Goal: Information Seeking & Learning: Learn about a topic

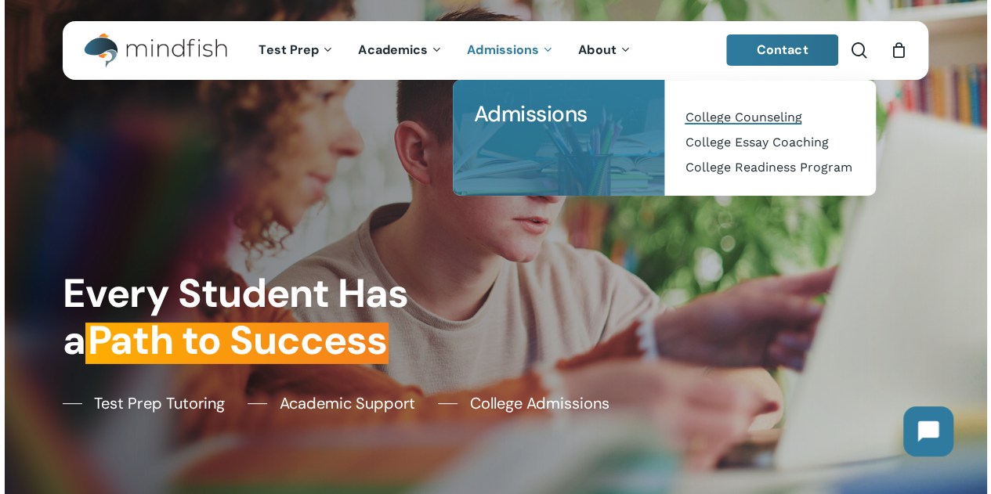
click at [724, 115] on span "College Counseling" at bounding box center [742, 117] width 117 height 15
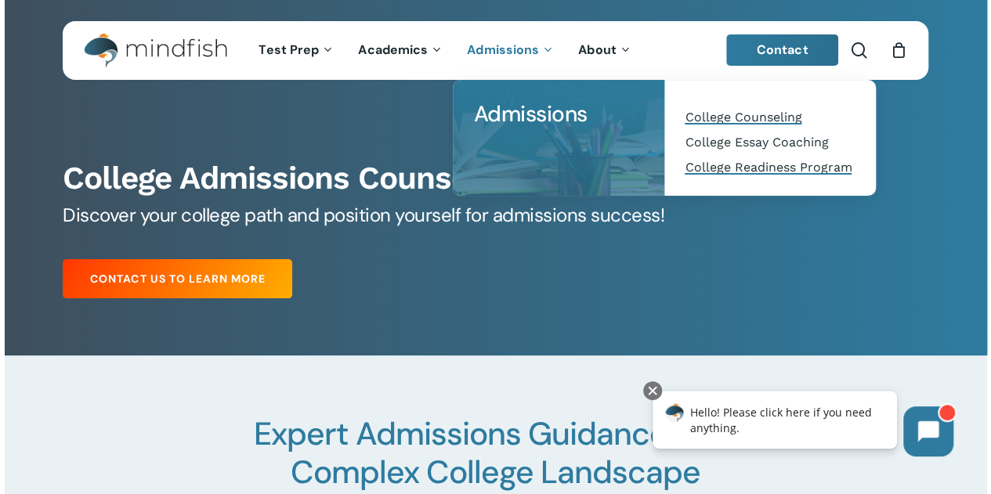
click at [691, 171] on span "College Readiness Program" at bounding box center [767, 167] width 167 height 15
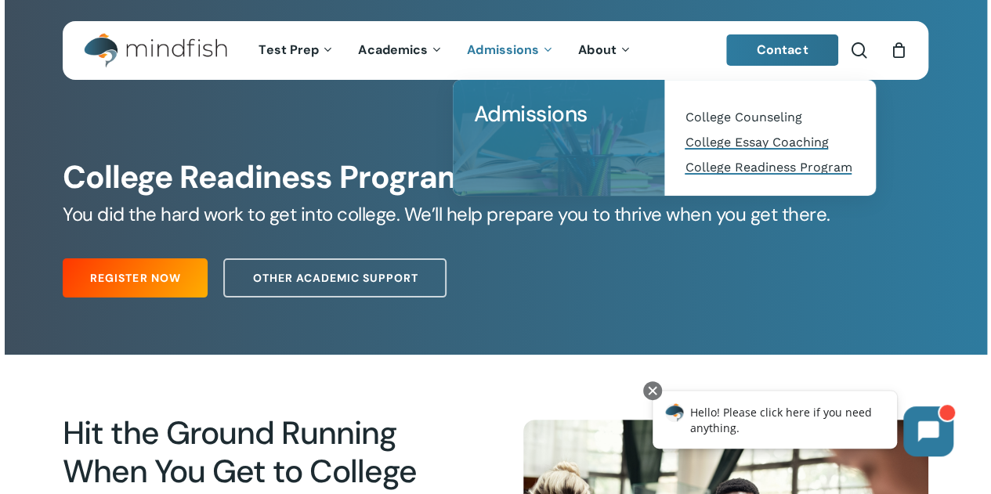
click at [708, 139] on span "College Essay Coaching" at bounding box center [755, 142] width 143 height 15
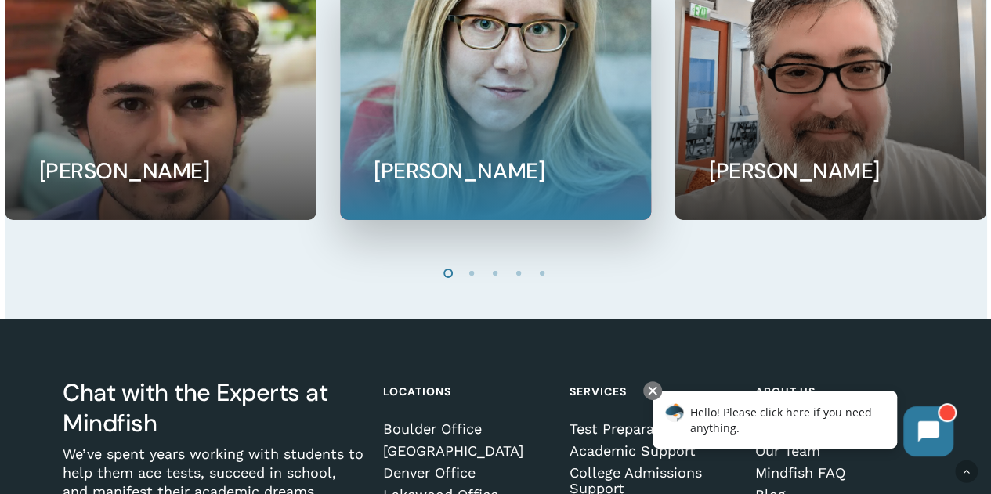
scroll to position [2663, 0]
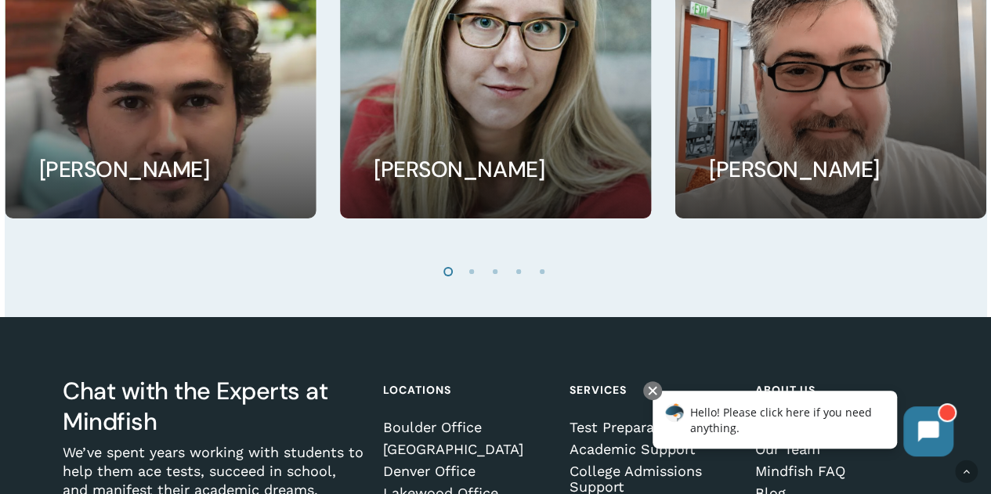
click at [466, 281] on li "Page dot 2" at bounding box center [471, 270] width 23 height 23
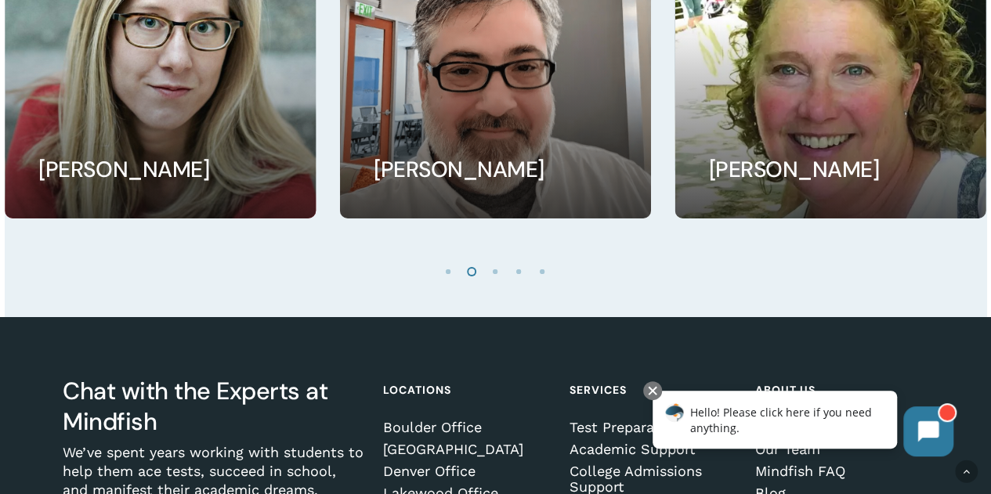
click at [491, 280] on li "Page dot 3" at bounding box center [495, 270] width 23 height 23
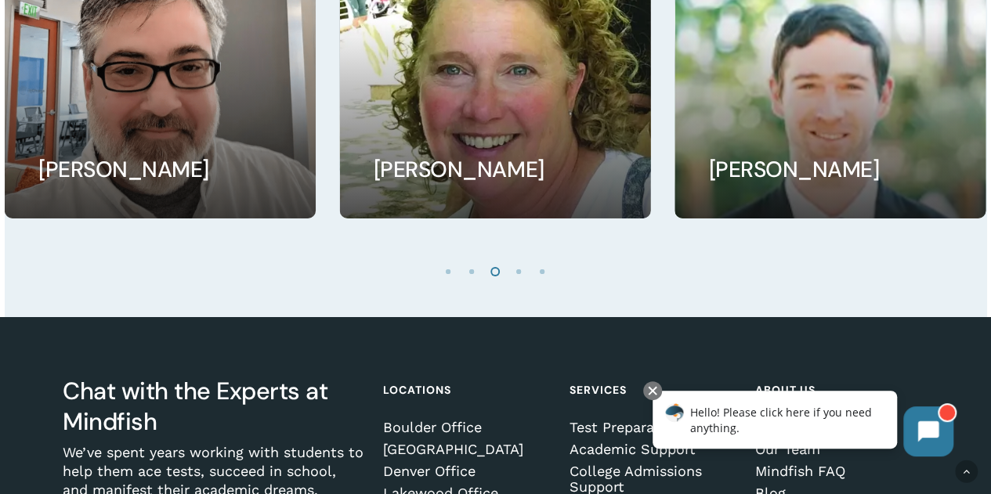
click at [520, 283] on li "Page dot 4" at bounding box center [518, 270] width 23 height 23
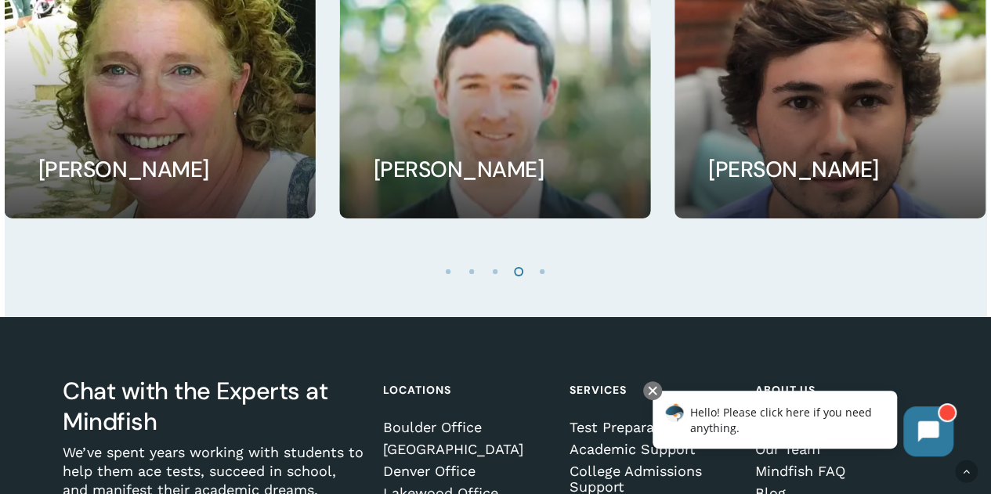
click at [545, 276] on li "Page dot 5" at bounding box center [542, 270] width 23 height 23
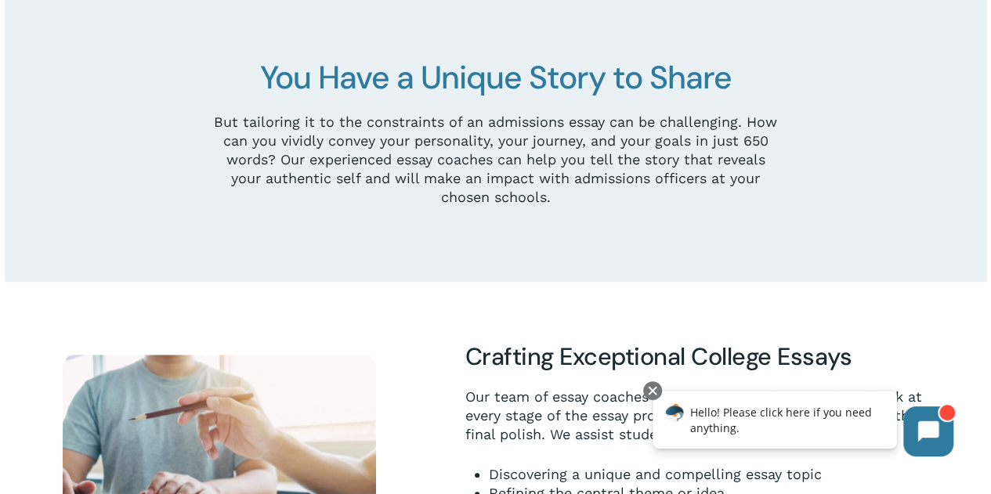
scroll to position [0, 0]
